Goal: Transaction & Acquisition: Purchase product/service

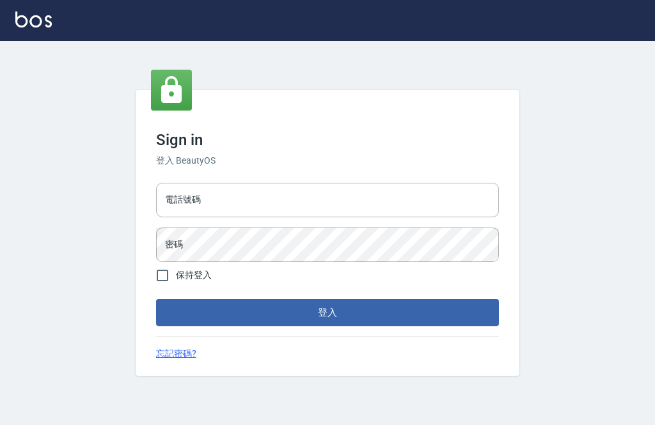
click at [338, 217] on input "電話號碼" at bounding box center [327, 200] width 343 height 35
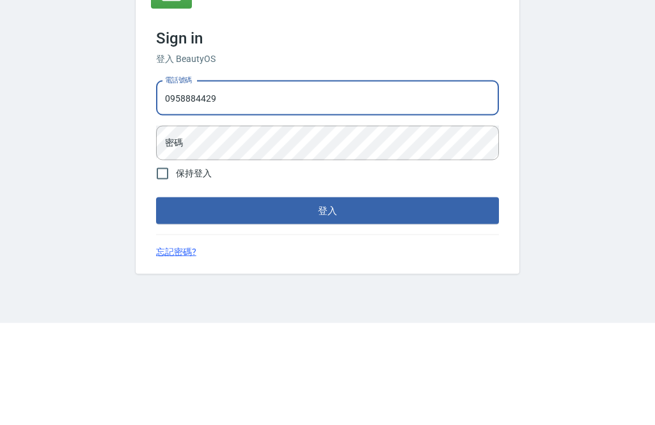
type input "0958884429"
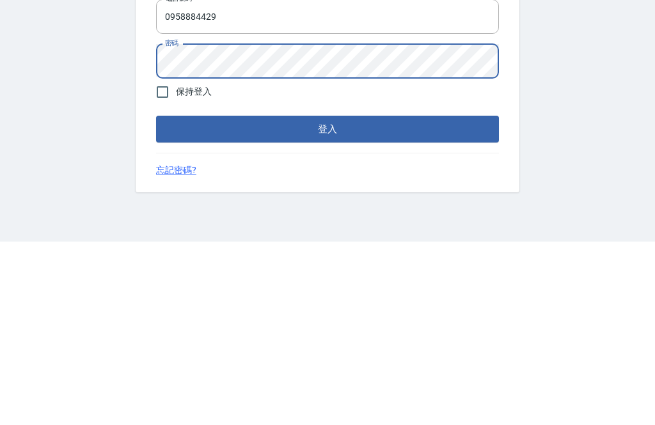
click at [461, 299] on button "登入" at bounding box center [327, 312] width 343 height 27
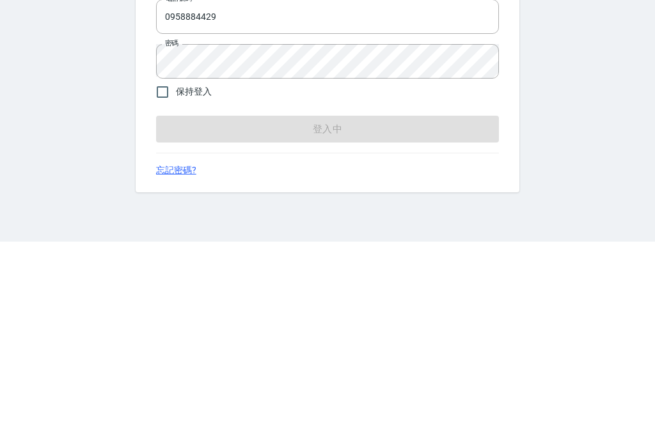
scroll to position [41, 0]
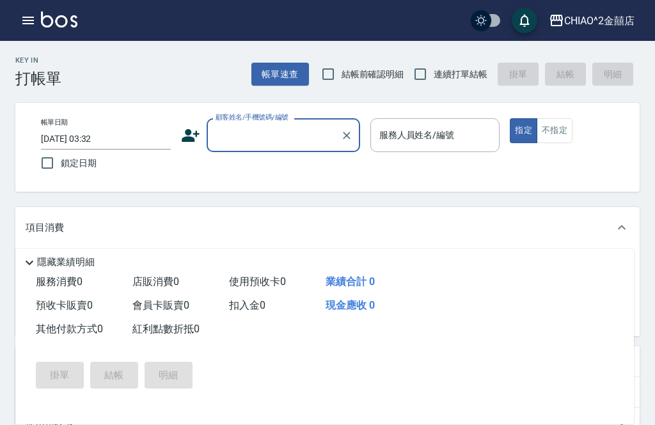
click at [126, 135] on input "[DATE] 03:32" at bounding box center [106, 138] width 130 height 21
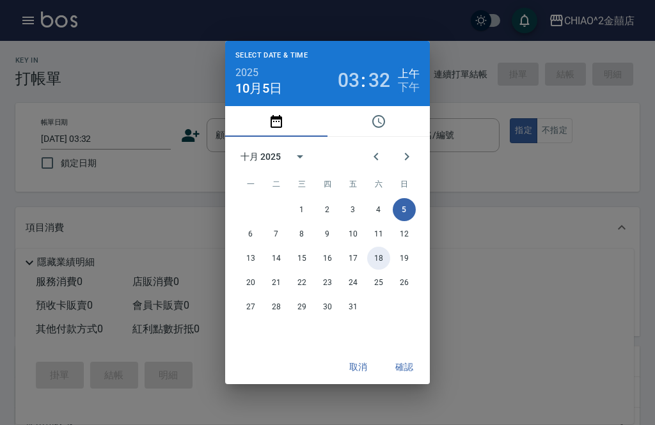
click at [380, 247] on button "18" at bounding box center [378, 258] width 23 height 23
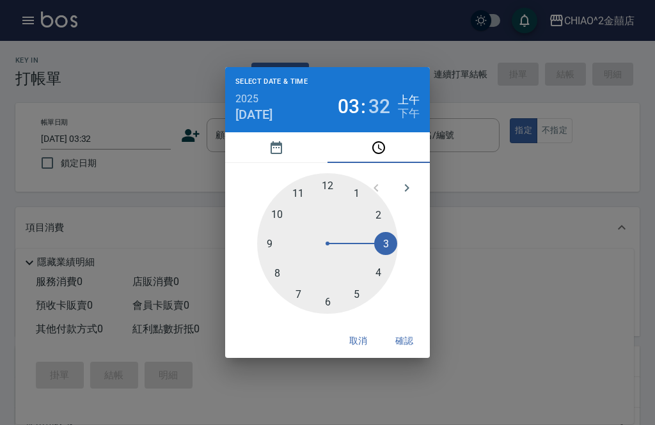
click at [364, 378] on div "Select date & time 2025 [DATE] 03 : 32 上午 下午 1 2 3 4 5 6 7 8 9 10 11 12 取消 確認" at bounding box center [327, 212] width 655 height 425
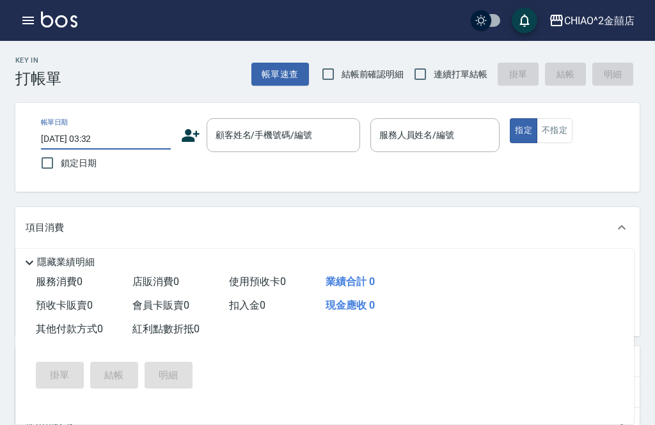
click at [86, 130] on input "[DATE] 03:32" at bounding box center [106, 138] width 130 height 21
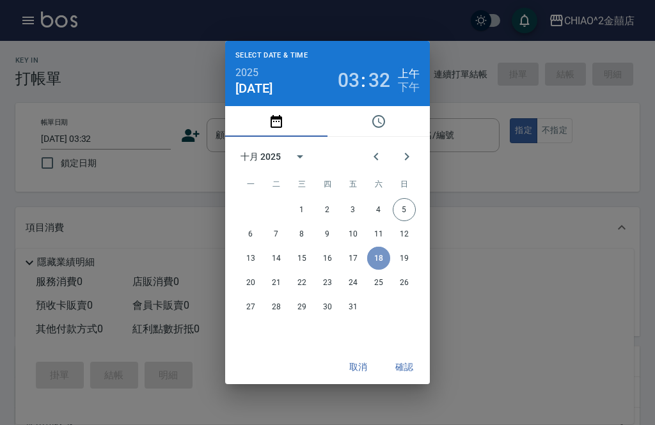
click at [383, 249] on button "18" at bounding box center [378, 258] width 23 height 23
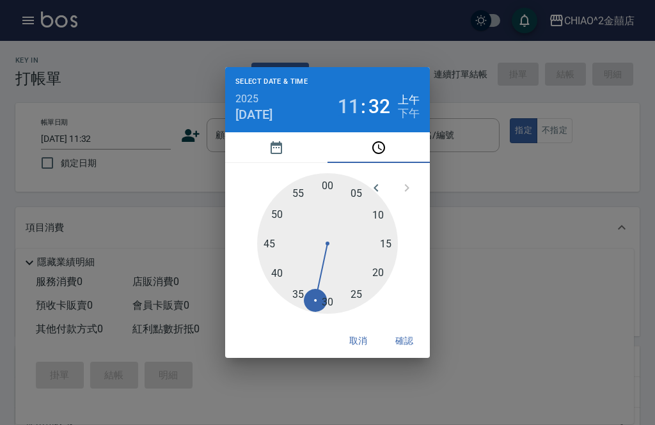
click at [307, 185] on div at bounding box center [327, 243] width 141 height 141
click at [286, 183] on div at bounding box center [327, 243] width 141 height 141
click at [283, 148] on icon "pick date" at bounding box center [275, 147] width 15 height 15
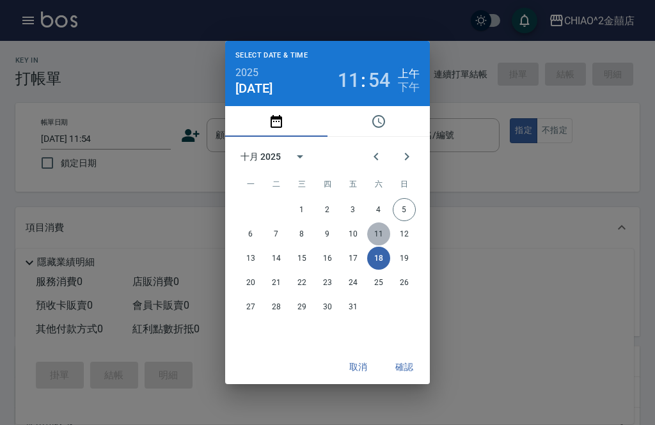
click at [380, 245] on button "11" at bounding box center [378, 233] width 23 height 23
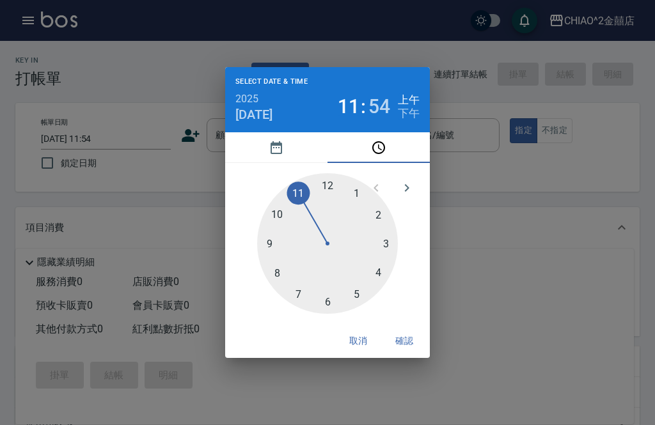
click at [274, 153] on icon "pick date" at bounding box center [276, 147] width 12 height 13
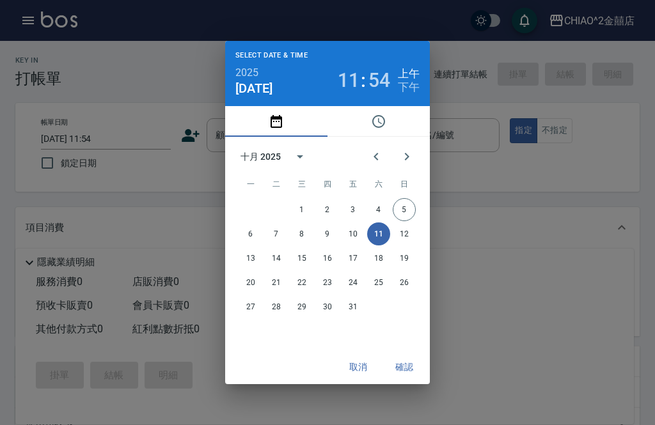
click at [376, 236] on button "11" at bounding box center [378, 233] width 23 height 23
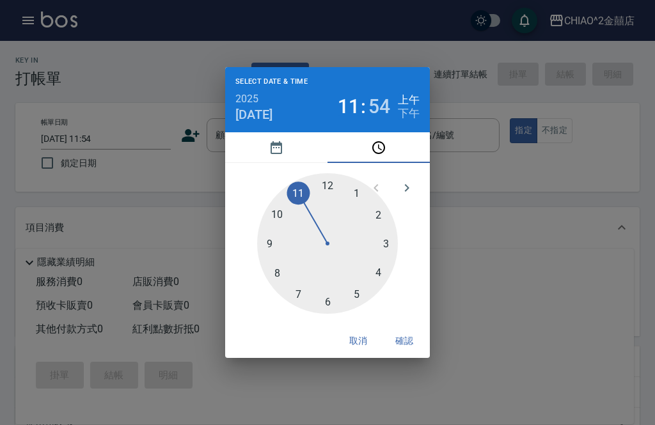
click at [268, 144] on button "pick date" at bounding box center [276, 147] width 102 height 31
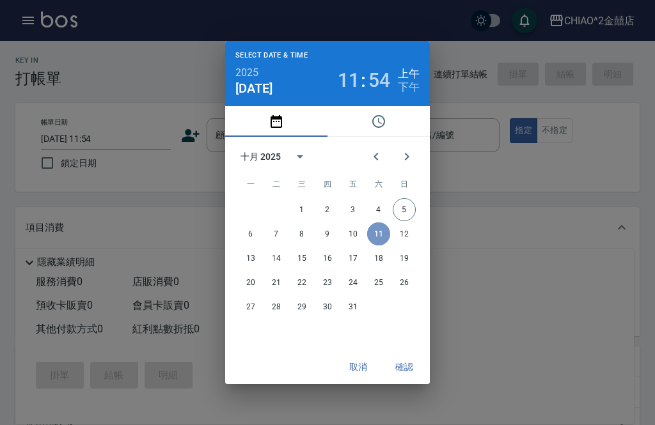
click at [381, 233] on button "11" at bounding box center [378, 233] width 23 height 23
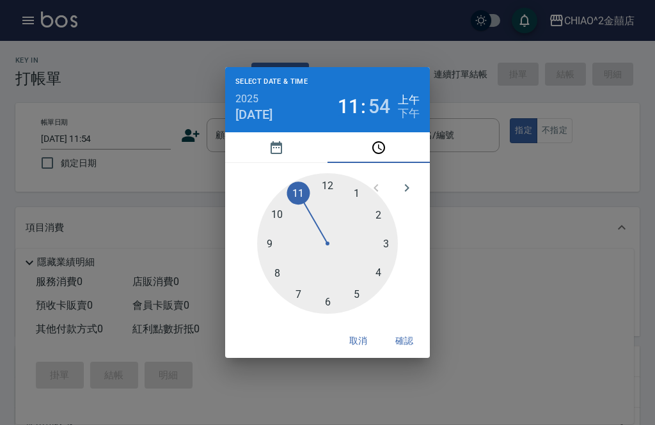
click at [271, 146] on icon "pick date" at bounding box center [276, 147] width 12 height 13
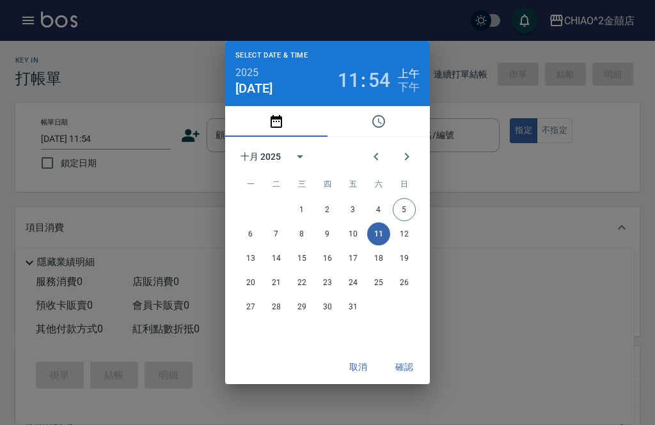
click at [406, 192] on span "日" at bounding box center [403, 184] width 23 height 26
click at [376, 240] on button "11" at bounding box center [378, 233] width 23 height 23
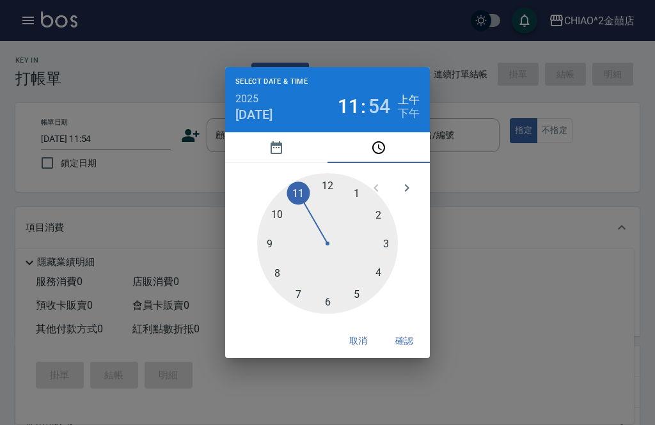
click at [291, 135] on button "pick date" at bounding box center [276, 147] width 102 height 31
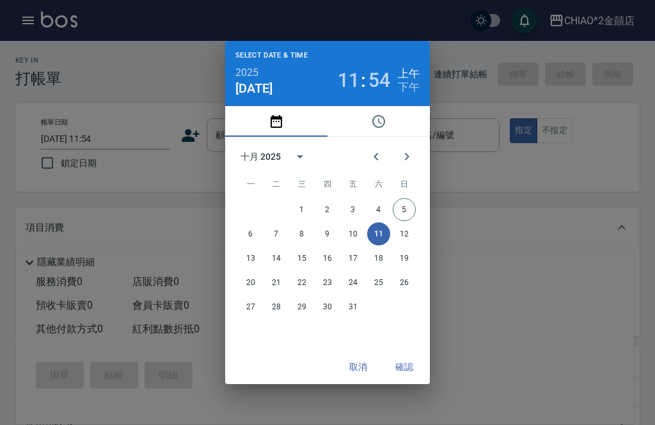
click at [382, 227] on button "11" at bounding box center [378, 233] width 23 height 23
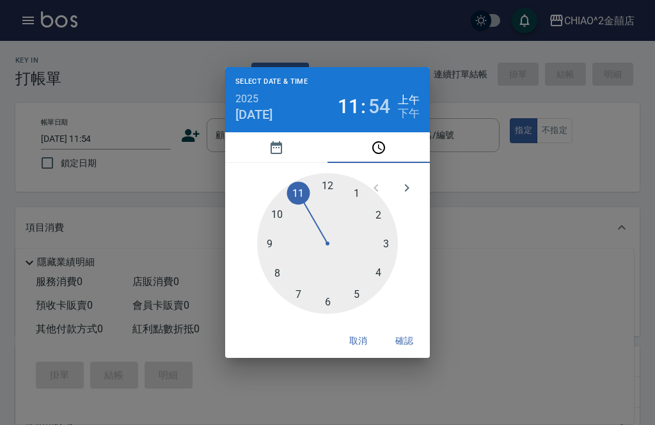
click at [378, 222] on div at bounding box center [327, 243] width 141 height 141
click at [276, 149] on icon "pick date" at bounding box center [275, 147] width 15 height 15
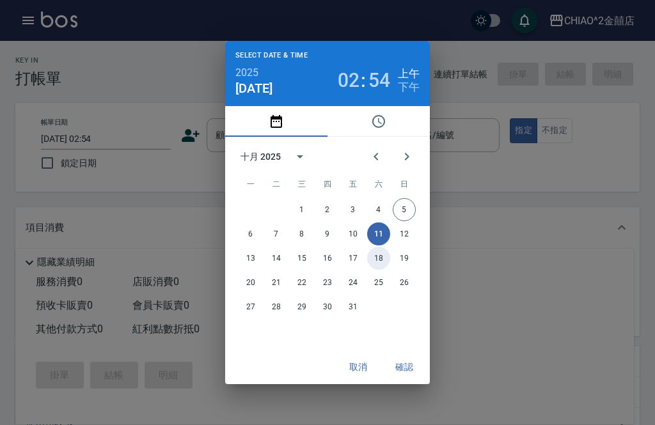
click at [381, 251] on button "18" at bounding box center [378, 258] width 23 height 23
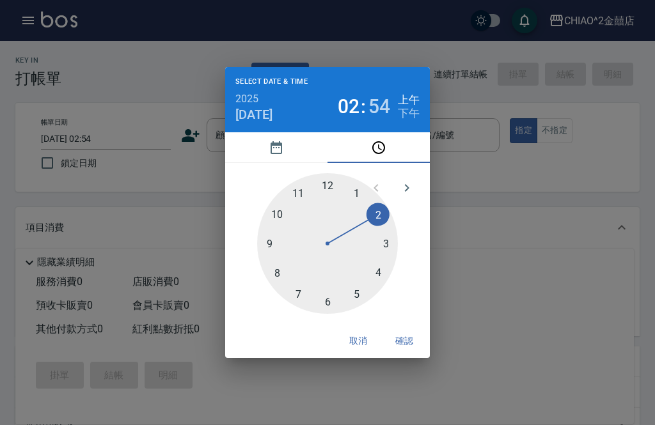
click at [353, 374] on div "Select date & time 2025 [DATE] 02 : 54 上午 下午 1 2 3 4 5 6 7 8 9 10 11 12 取消 確認" at bounding box center [327, 212] width 655 height 425
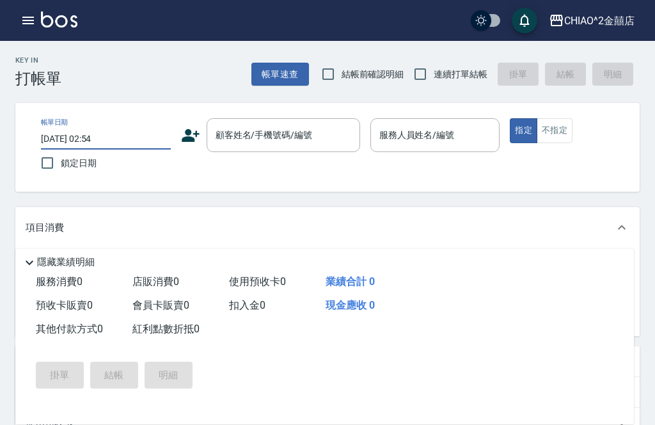
click at [123, 139] on input "[DATE] 02:54" at bounding box center [106, 138] width 130 height 21
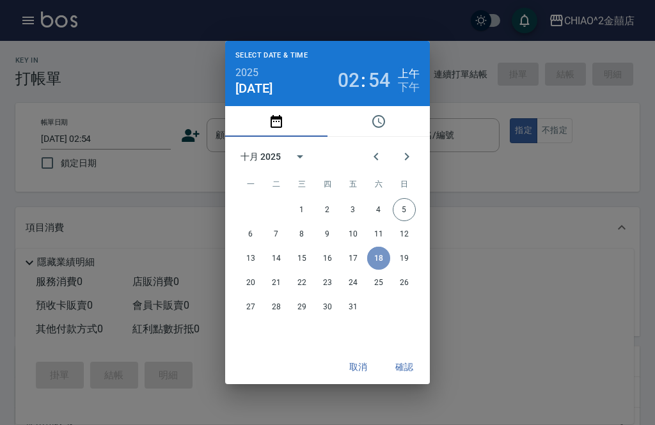
click at [383, 251] on button "18" at bounding box center [378, 258] width 23 height 23
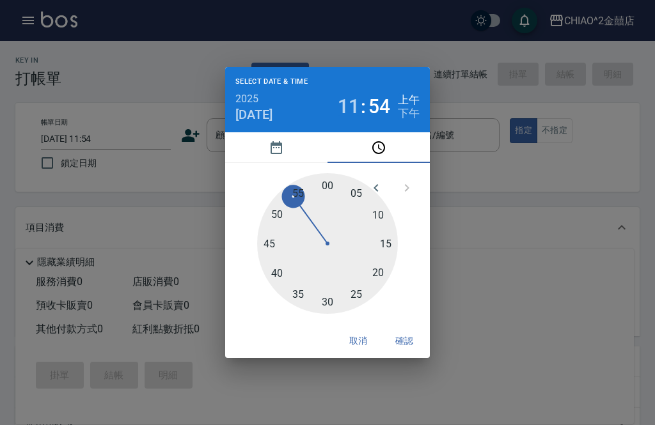
click at [300, 137] on button "pick date" at bounding box center [276, 147] width 102 height 31
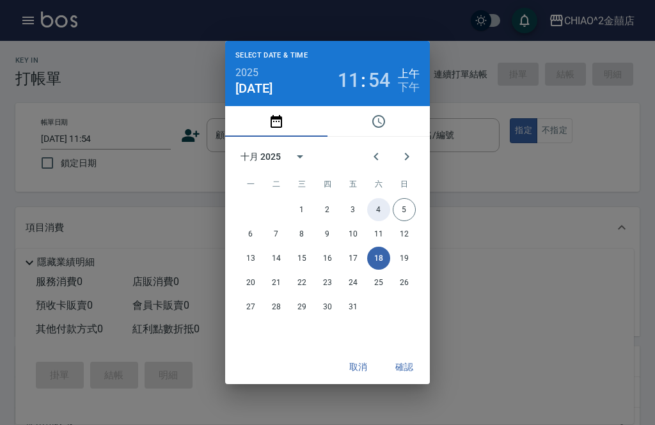
click at [377, 213] on button "4" at bounding box center [378, 209] width 23 height 23
type input "[DATE] 11:54"
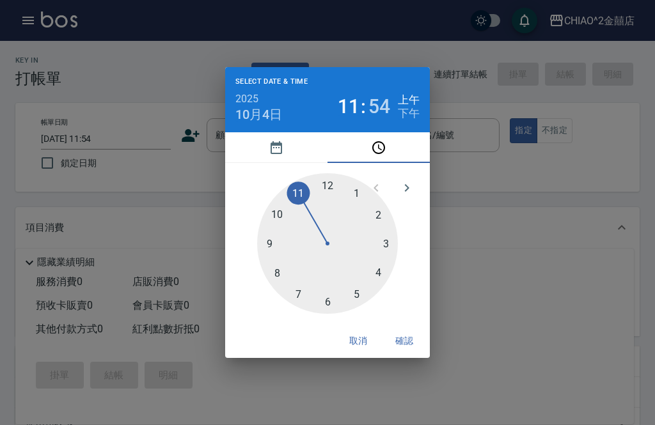
click at [426, 378] on div "Select date & time 2025 [DATE] 11 : 54 上午 下午 1 2 3 4 5 6 7 8 9 10 11 12 取消 確認" at bounding box center [327, 212] width 655 height 425
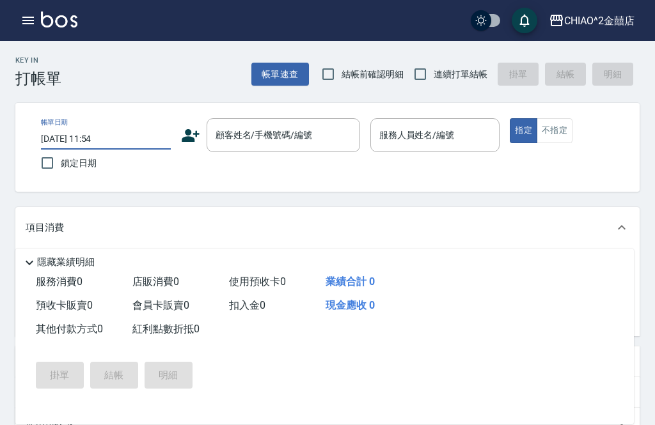
click at [44, 165] on input "鎖定日期" at bounding box center [47, 163] width 27 height 27
checkbox input "true"
click at [265, 127] on input "顧客姓名/手機號碼/編號" at bounding box center [273, 135] width 123 height 22
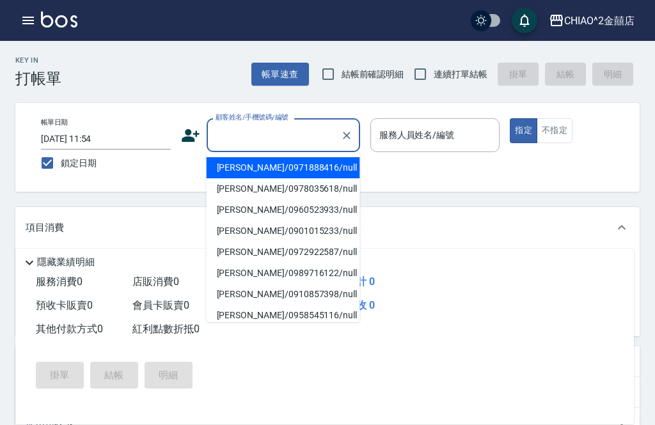
scroll to position [41, 0]
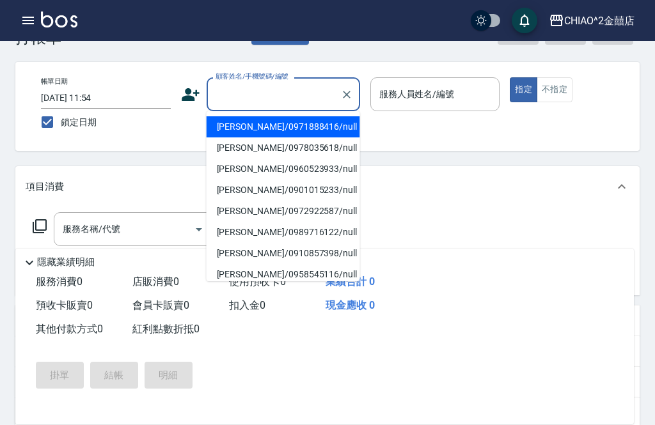
click at [302, 125] on li "[PERSON_NAME]/0971888416/null" at bounding box center [282, 126] width 153 height 21
type input "[PERSON_NAME]/0971888416/null"
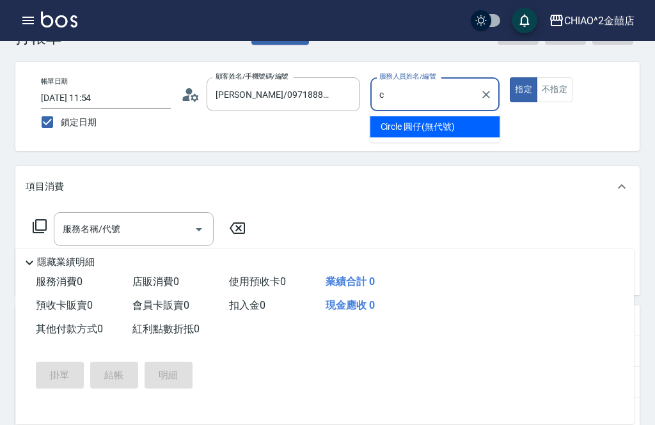
click at [438, 130] on span "Circle 圓仔 (無代號)" at bounding box center [417, 126] width 74 height 13
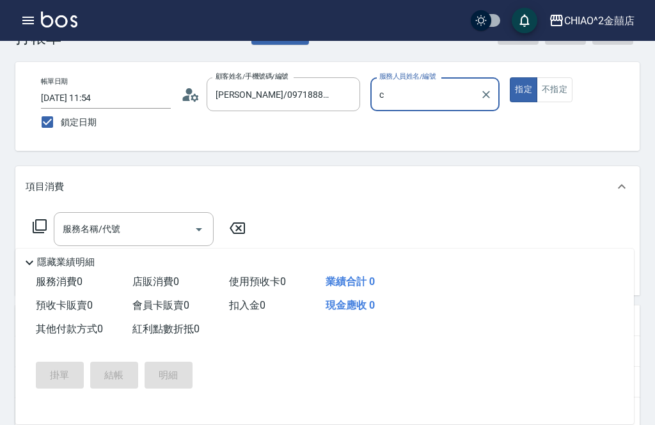
type input "Circle 圓仔(無代號)"
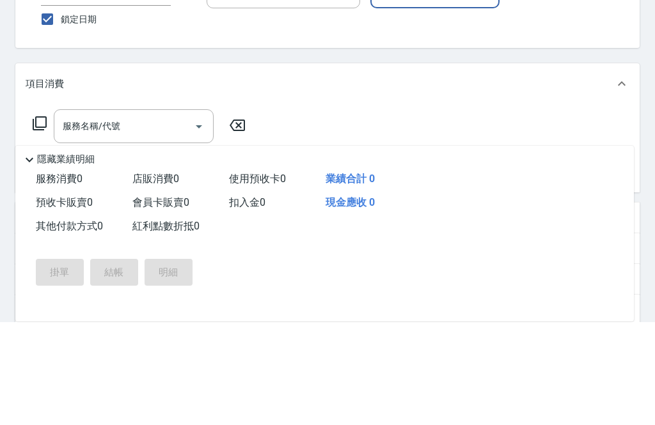
click at [170, 218] on input "服務名稱/代號" at bounding box center [123, 229] width 129 height 22
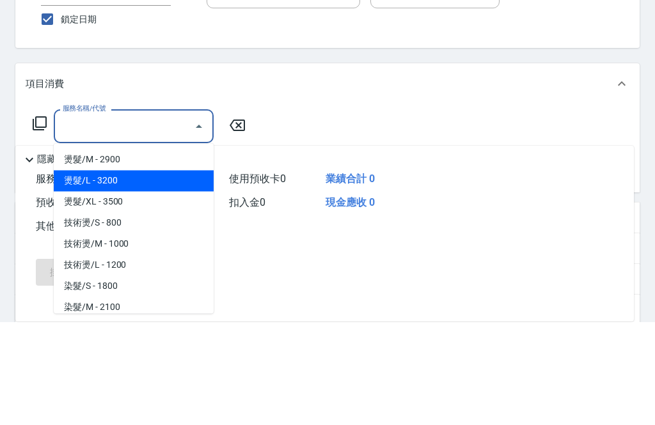
scroll to position [336, 0]
click at [162, 274] on span "燙髮/L - 3200" at bounding box center [134, 284] width 160 height 21
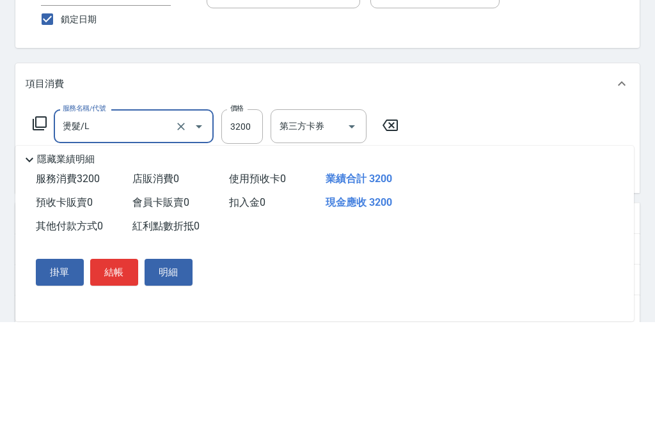
type input "燙髮/L"
click at [248, 212] on input "3200" at bounding box center [242, 229] width 42 height 35
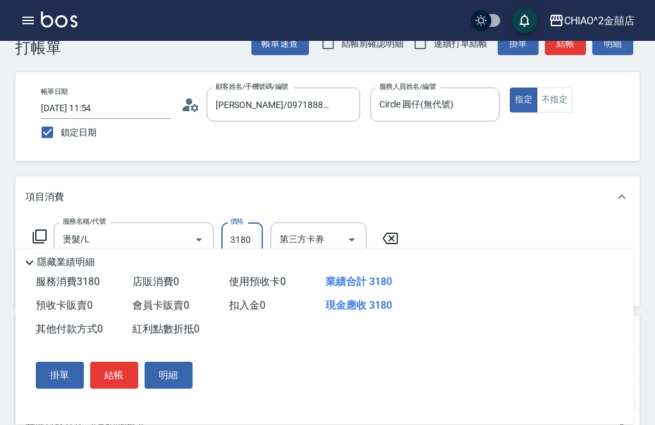
scroll to position [29, 0]
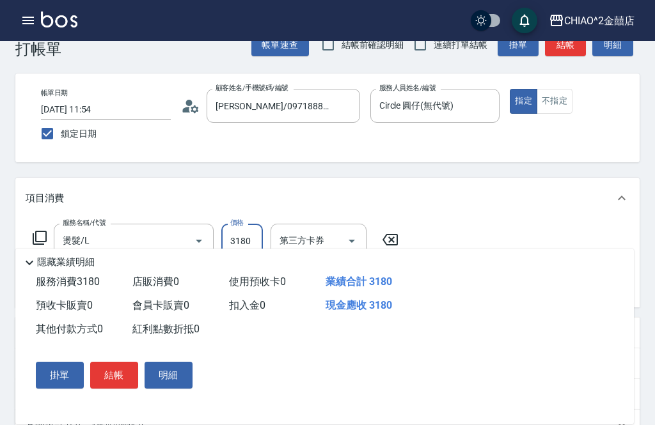
type input "3180"
click at [114, 389] on button "結帳" at bounding box center [114, 375] width 48 height 27
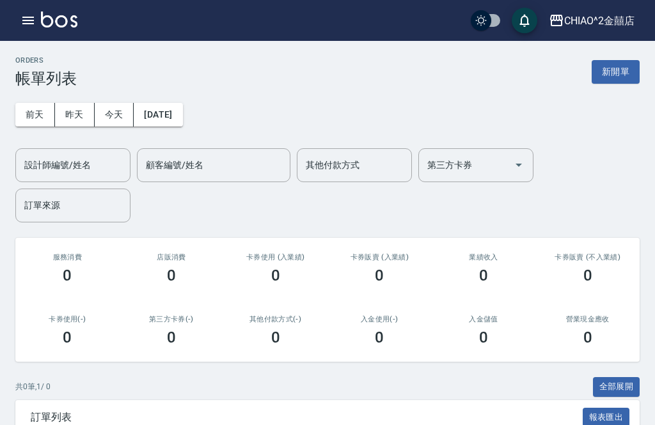
click at [621, 77] on button "新開單" at bounding box center [615, 72] width 48 height 24
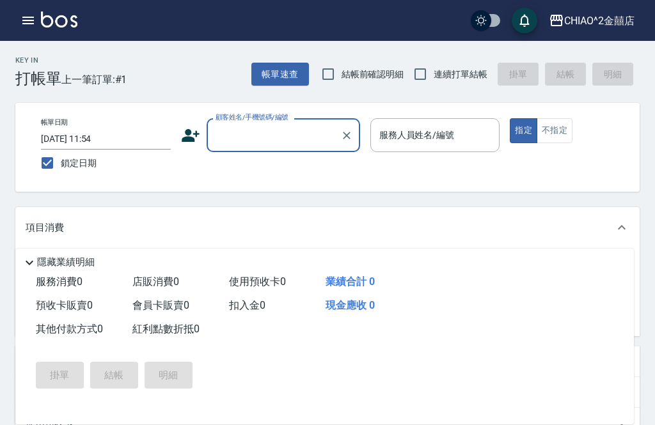
click at [286, 137] on input "顧客姓名/手機號碼/編號" at bounding box center [273, 135] width 123 height 22
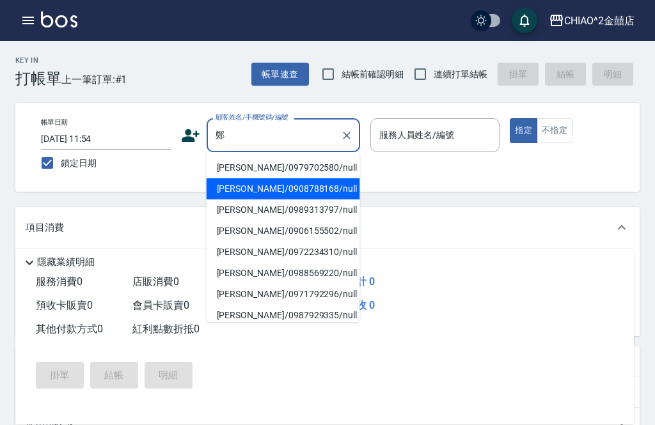
click at [280, 189] on li "[PERSON_NAME]/0908788168/null" at bounding box center [282, 188] width 153 height 21
type input "[PERSON_NAME]/0908788168/null"
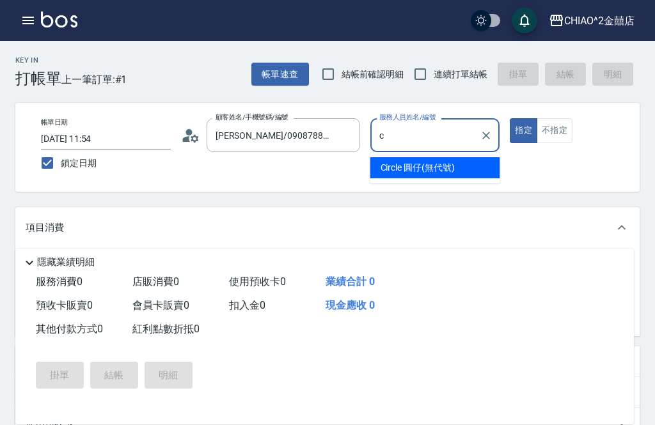
click at [431, 171] on span "Circle 圓仔 (無代號)" at bounding box center [417, 167] width 74 height 13
type input "Circle 圓仔(無代號)"
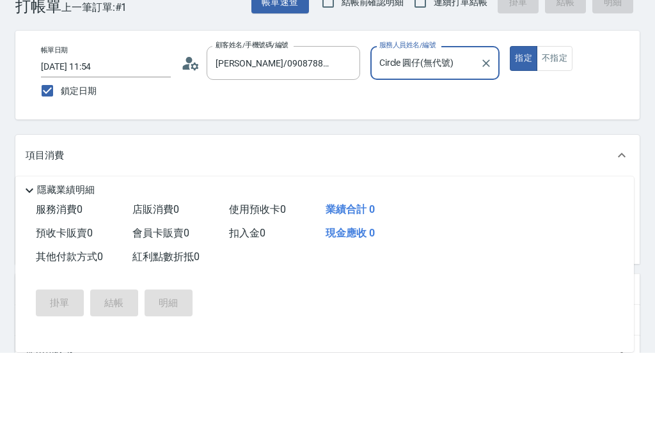
click at [198, 263] on icon "Open" at bounding box center [198, 270] width 15 height 15
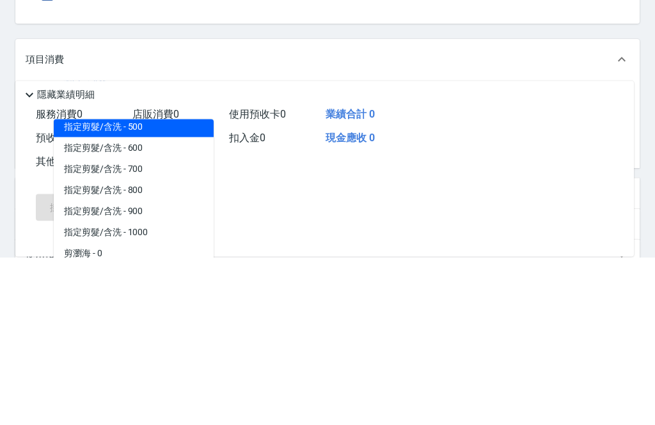
scroll to position [52, 0]
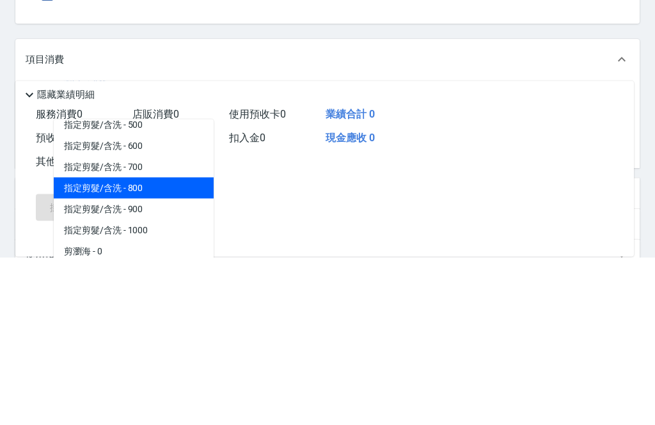
click at [169, 346] on span "指定剪髮/含洗 - 800" at bounding box center [134, 356] width 160 height 21
type input "指定剪髮/含洗"
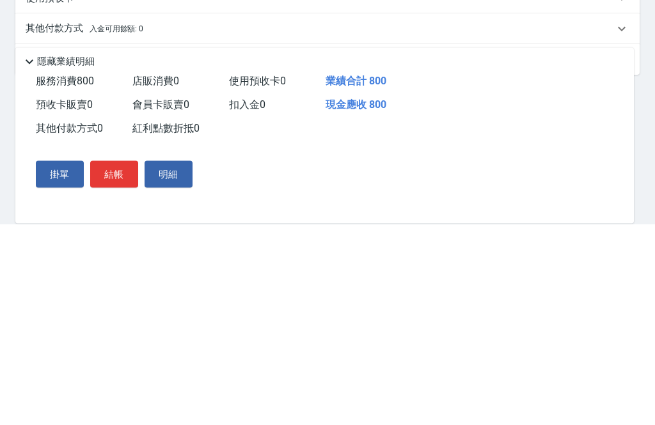
scroll to position [226, 0]
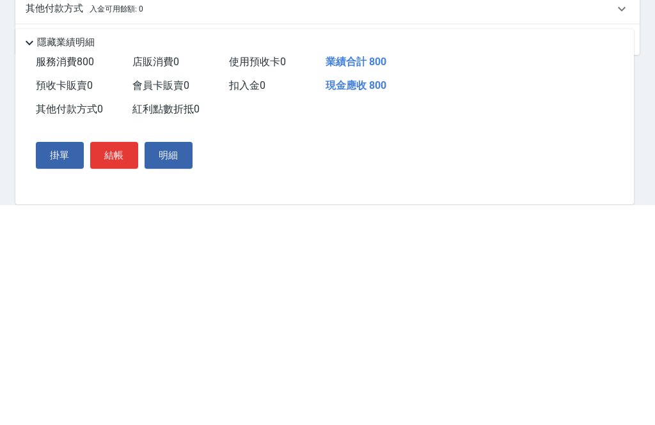
click at [189, 213] on div "其他付款方式 入金可用餘額: 0" at bounding box center [327, 228] width 624 height 31
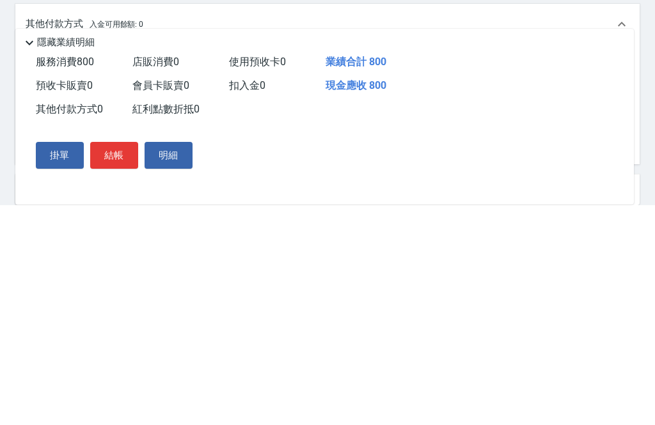
scroll to position [0, 0]
click at [69, 270] on div "服務消費 800" at bounding box center [79, 282] width 97 height 24
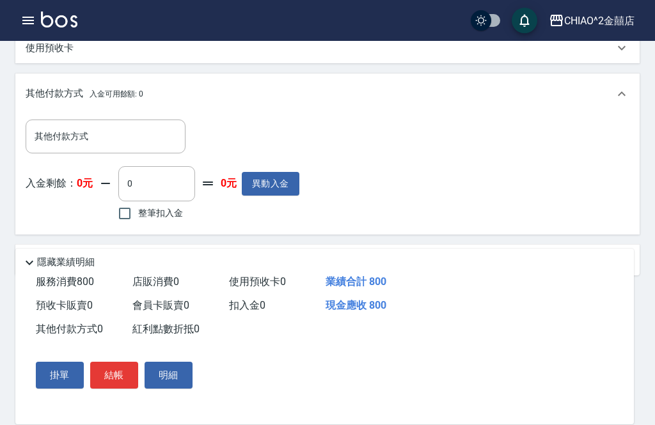
click at [125, 137] on input "其他付款方式" at bounding box center [105, 136] width 148 height 22
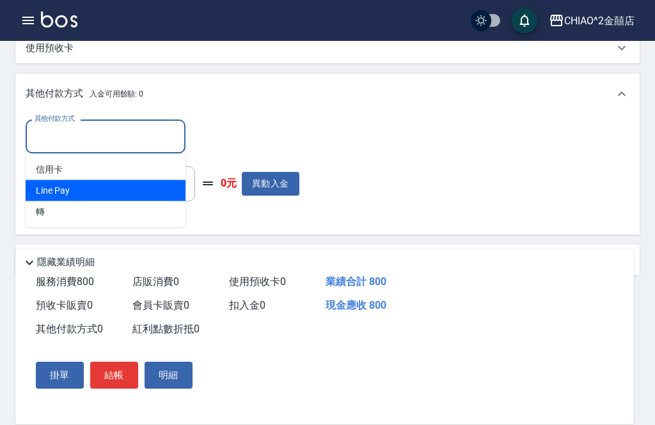
click at [131, 192] on span "Line Pay" at bounding box center [106, 190] width 160 height 21
type input "Line Pay"
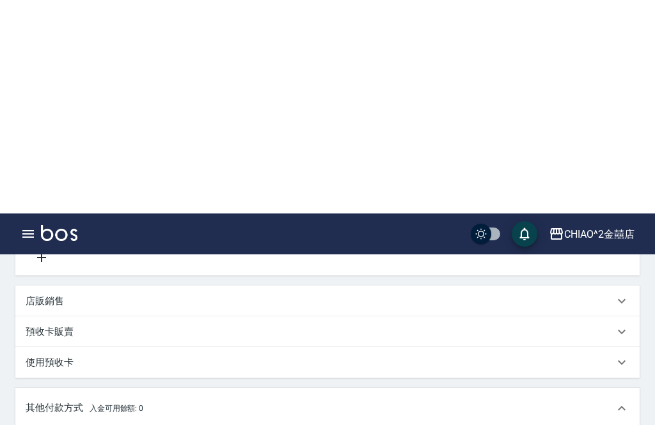
scroll to position [0, 0]
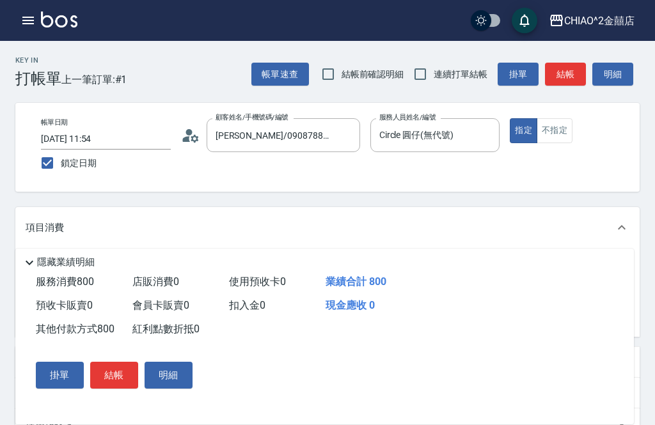
type input "800"
click at [111, 376] on button "結帳" at bounding box center [114, 375] width 48 height 27
